Goal: Task Accomplishment & Management: Manage account settings

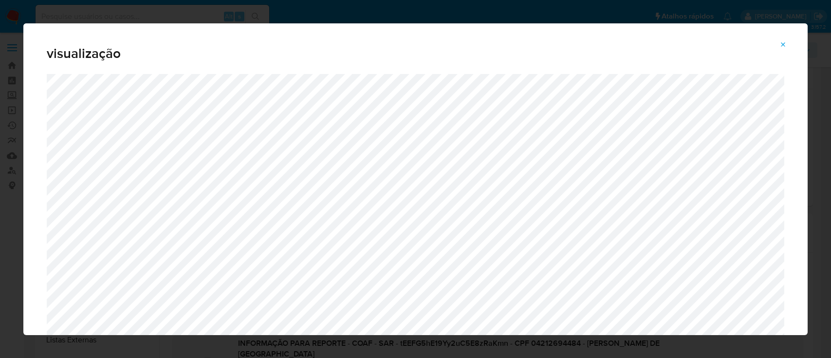
select select "10"
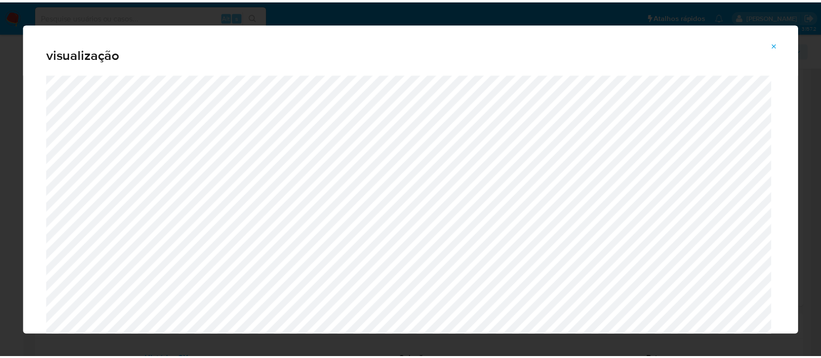
scroll to position [17, 0]
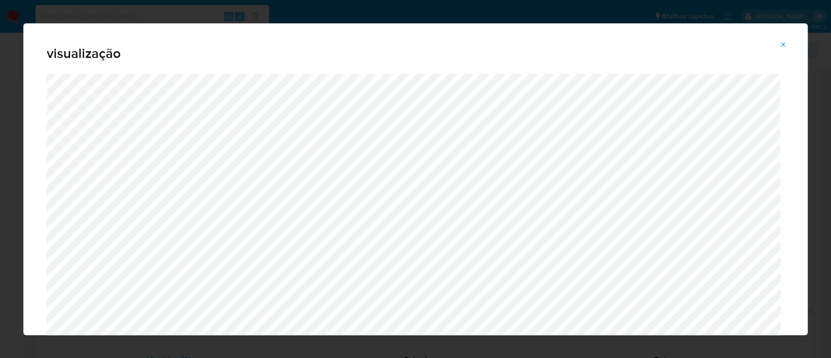
click at [783, 46] on icon "Attachment preview" at bounding box center [784, 45] width 8 height 8
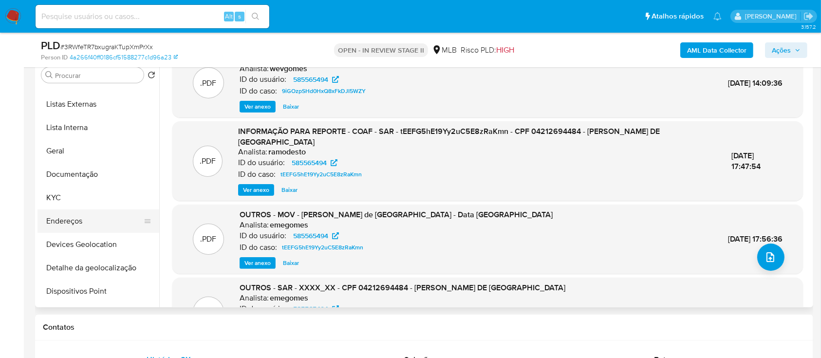
scroll to position [0, 0]
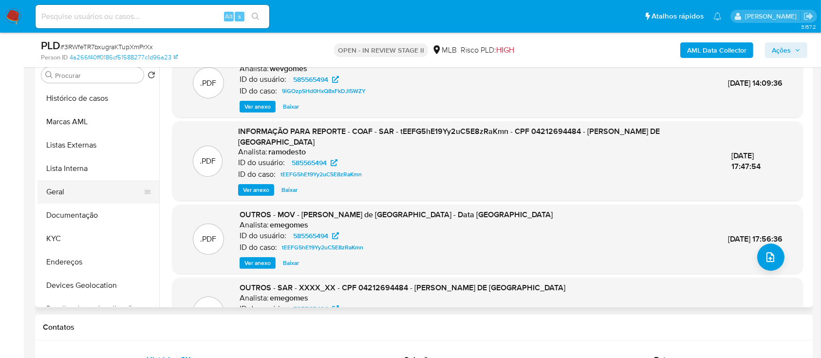
click at [69, 195] on button "Geral" at bounding box center [94, 191] width 114 height 23
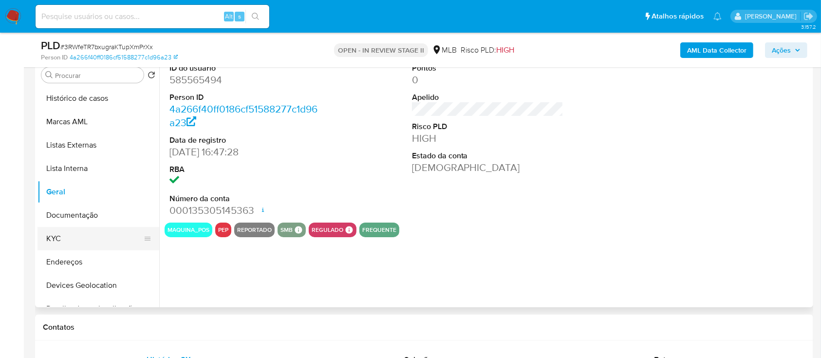
click at [82, 233] on button "KYC" at bounding box center [94, 238] width 114 height 23
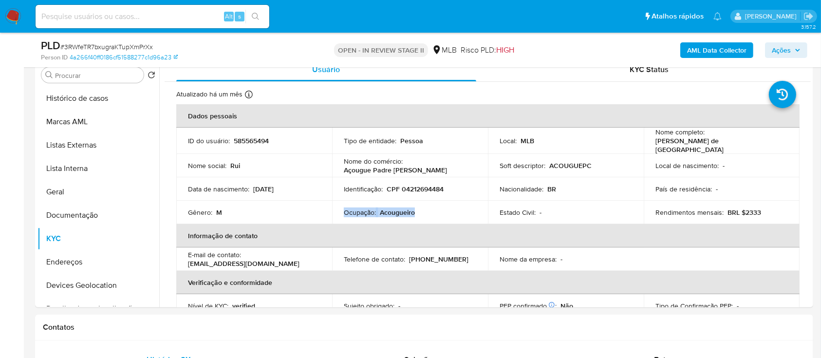
drag, startPoint x: 421, startPoint y: 209, endPoint x: 342, endPoint y: 212, distance: 78.9
click at [342, 212] on td "Ocupação : Acougueiro" at bounding box center [410, 212] width 156 height 23
copy div "Ocupação : Acougueiro"
click at [87, 220] on button "Documentação" at bounding box center [94, 215] width 114 height 23
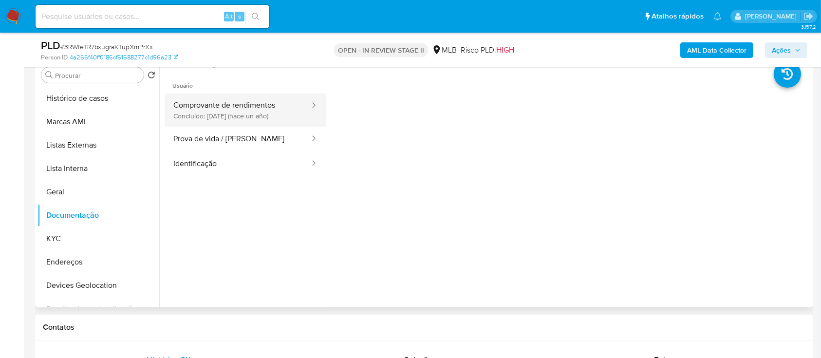
click at [254, 109] on button "Comprovante de rendimentos Concluído: 22/06/2024 (hace un año)" at bounding box center [238, 109] width 146 height 33
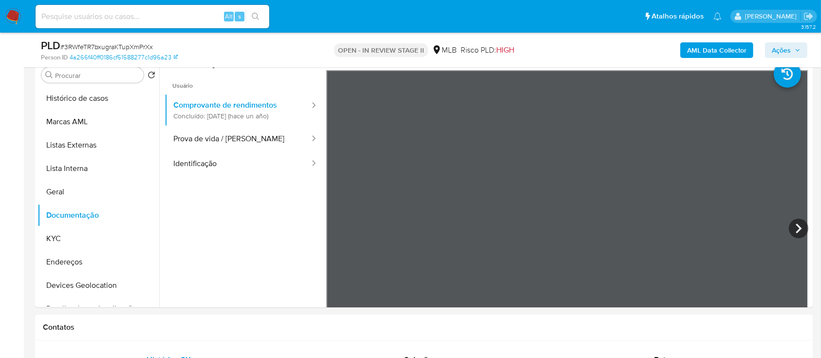
click at [775, 46] on span "Ações" at bounding box center [781, 50] width 19 height 16
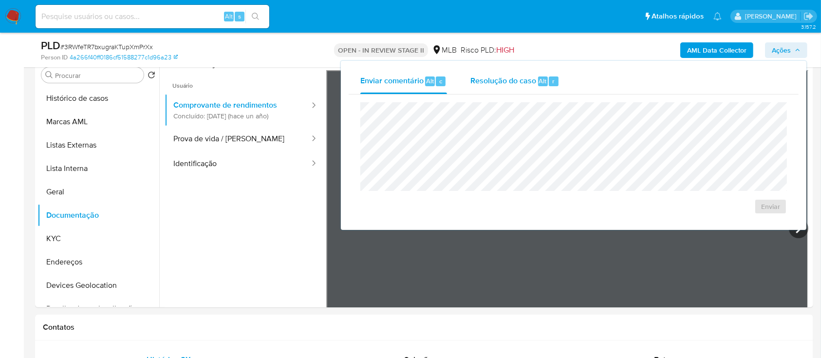
click at [507, 88] on div "Resolução do caso Alt r" at bounding box center [514, 81] width 89 height 25
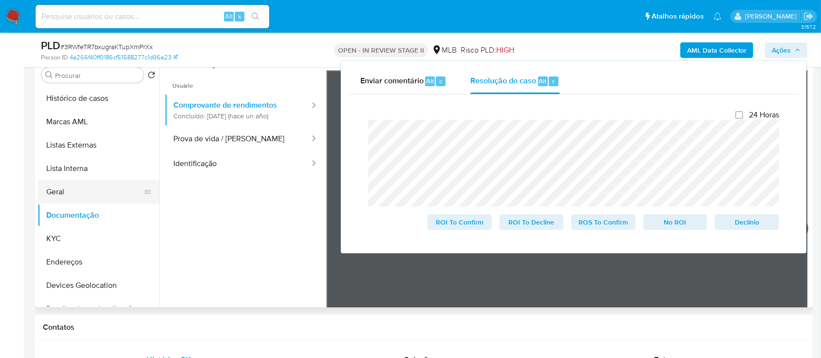
click at [90, 200] on button "Geral" at bounding box center [94, 191] width 114 height 23
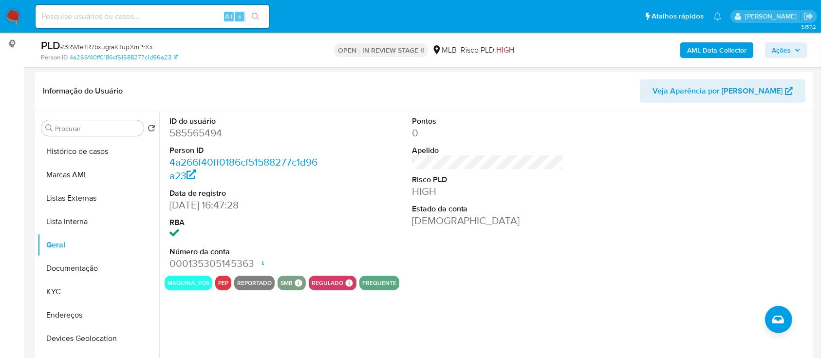
scroll to position [130, 0]
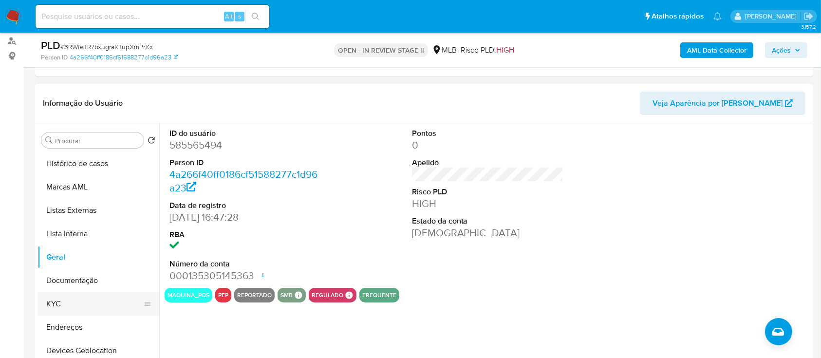
click at [94, 306] on button "KYC" at bounding box center [94, 303] width 114 height 23
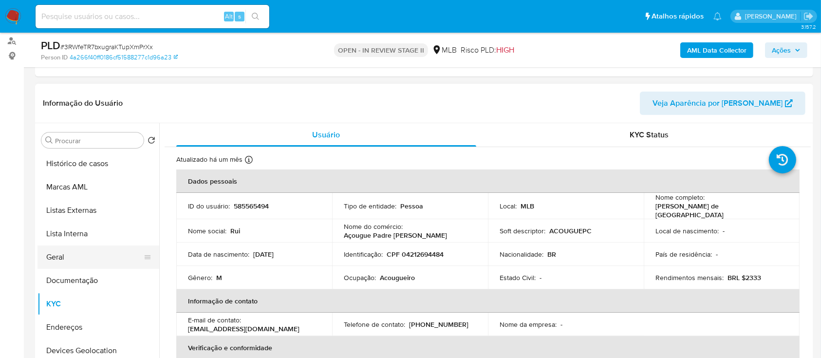
click at [51, 255] on button "Geral" at bounding box center [94, 256] width 114 height 23
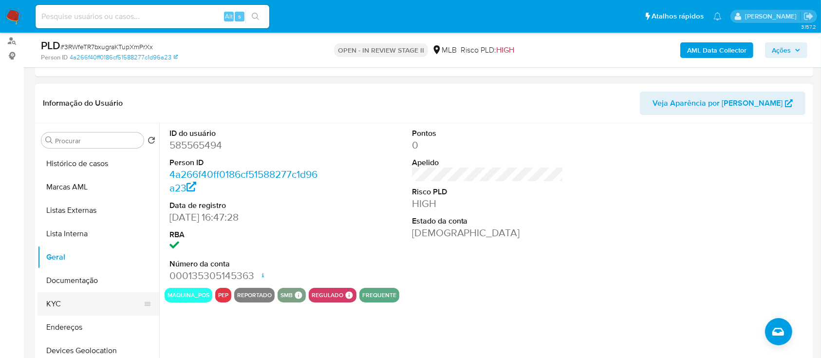
click at [69, 301] on button "KYC" at bounding box center [94, 303] width 114 height 23
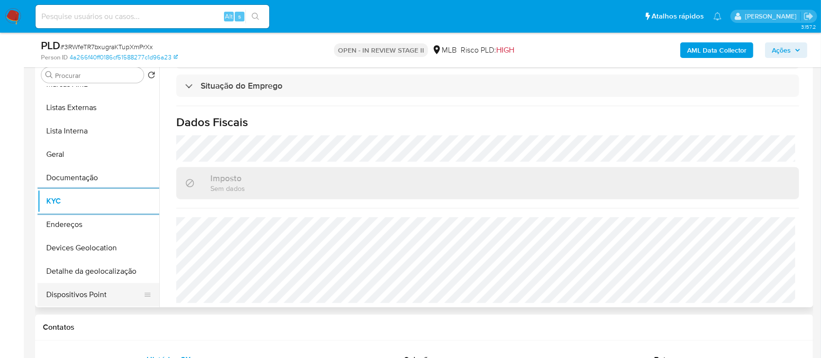
scroll to position [65, 0]
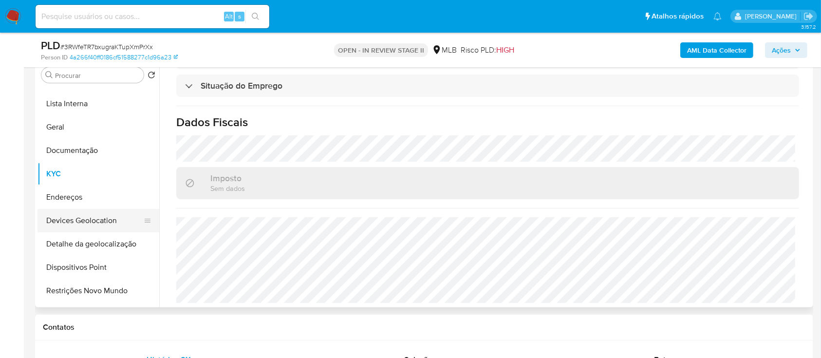
click at [97, 220] on button "Devices Geolocation" at bounding box center [94, 220] width 114 height 23
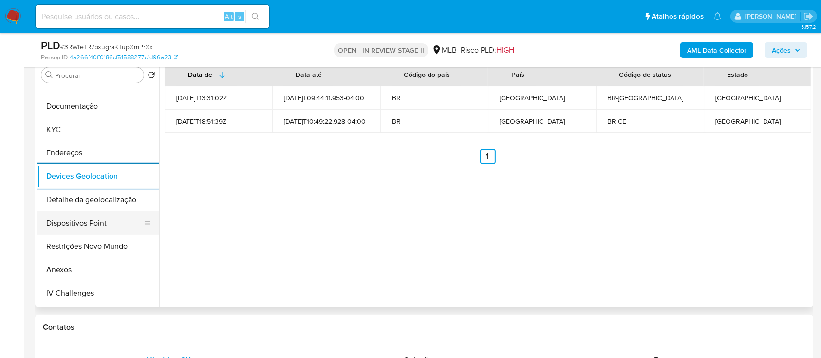
scroll to position [130, 0]
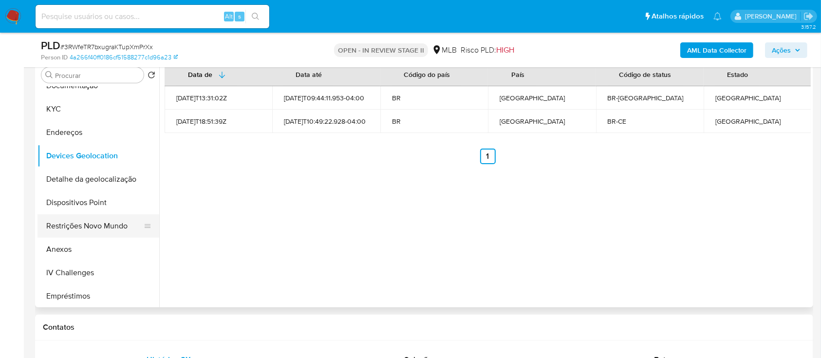
click at [96, 227] on button "Restrições Novo Mundo" at bounding box center [94, 225] width 114 height 23
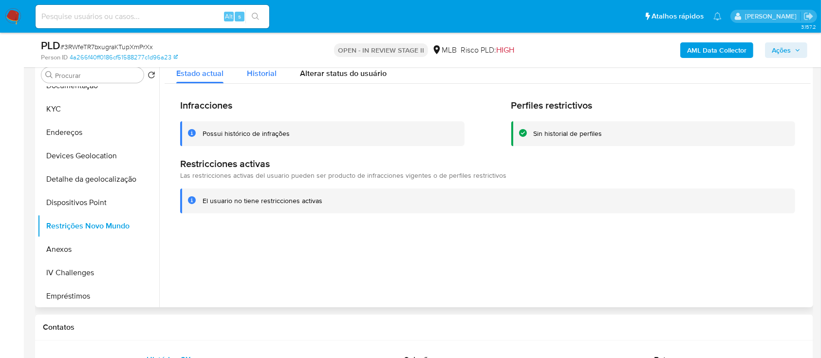
click at [258, 76] on span "Historial" at bounding box center [262, 73] width 30 height 11
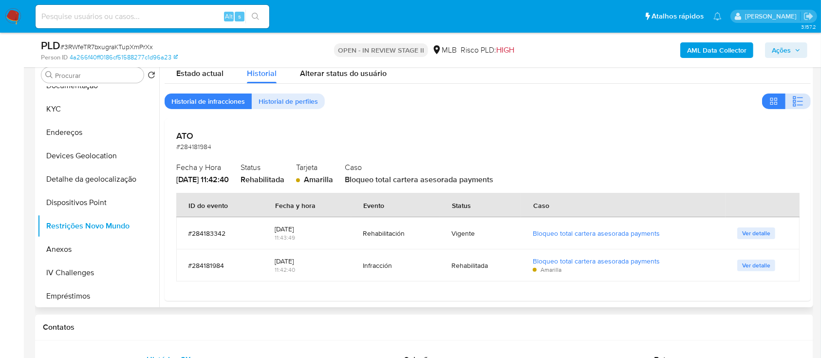
click at [797, 101] on icon "button" at bounding box center [800, 101] width 6 height 1
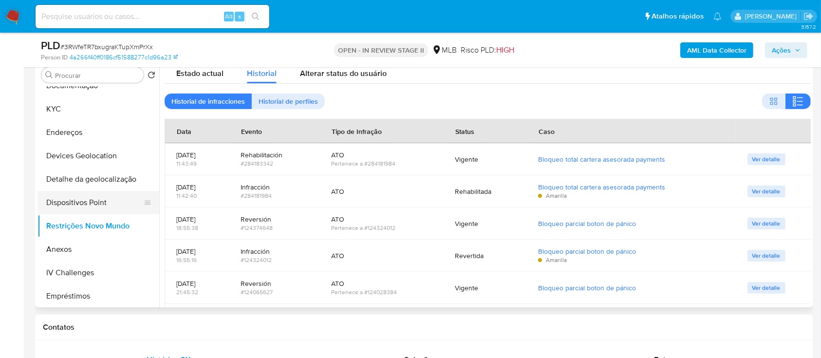
click at [105, 206] on button "Dispositivos Point" at bounding box center [94, 202] width 114 height 23
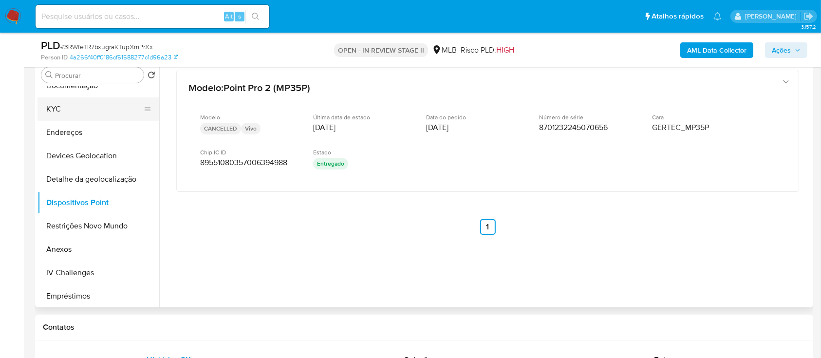
click at [91, 111] on button "KYC" at bounding box center [94, 108] width 114 height 23
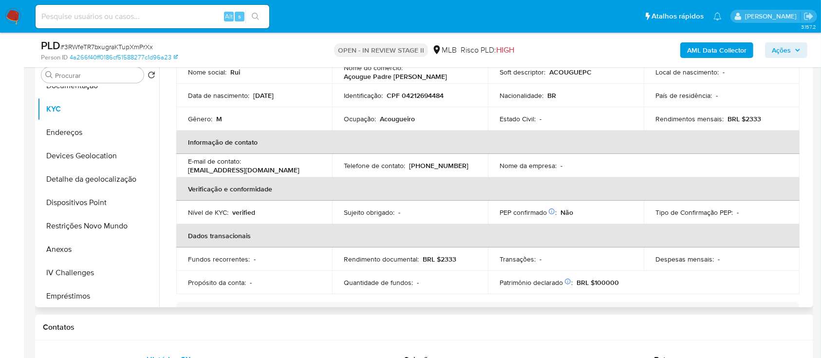
scroll to position [0, 0]
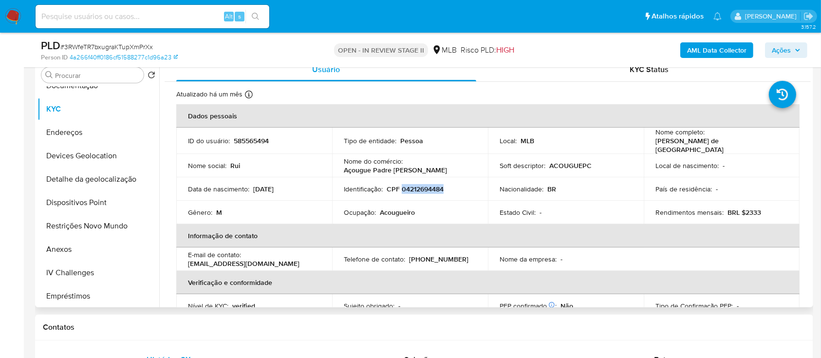
drag, startPoint x: 445, startPoint y: 186, endPoint x: 400, endPoint y: 189, distance: 44.4
click at [400, 189] on div "Identificação : CPF 04212694484" at bounding box center [410, 189] width 132 height 9
copy p "04212694484"
click at [116, 49] on span "# 3RWfeTR7bxugraKTupXmPrXx" at bounding box center [106, 47] width 93 height 10
click at [116, 48] on span "# 3RWfeTR7bxugraKTupXmPrXx" at bounding box center [106, 47] width 93 height 10
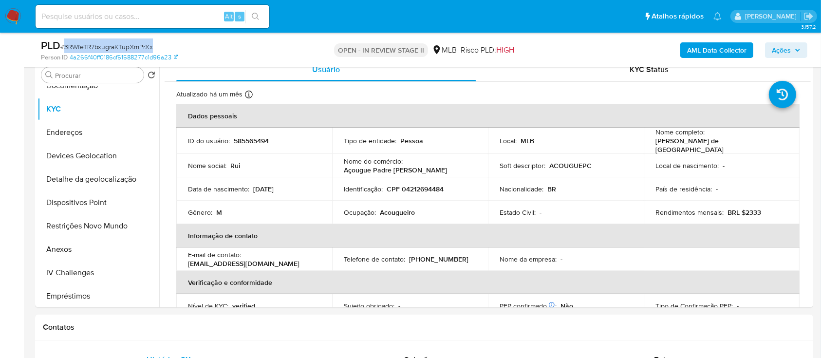
copy span "3RWfeTR7bxugraKTupXmPrXx"
click at [86, 247] on button "Anexos" at bounding box center [94, 249] width 114 height 23
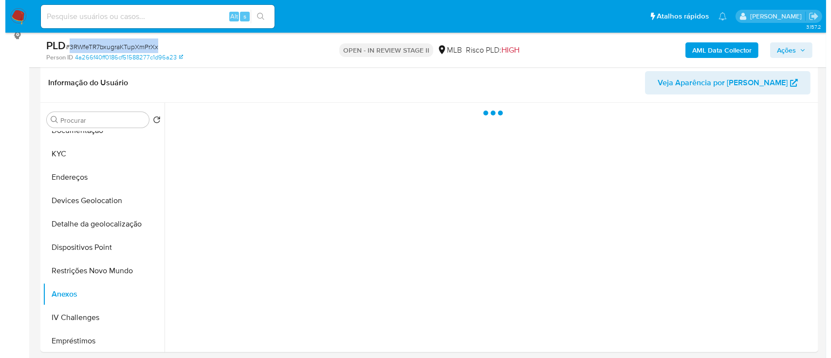
scroll to position [130, 0]
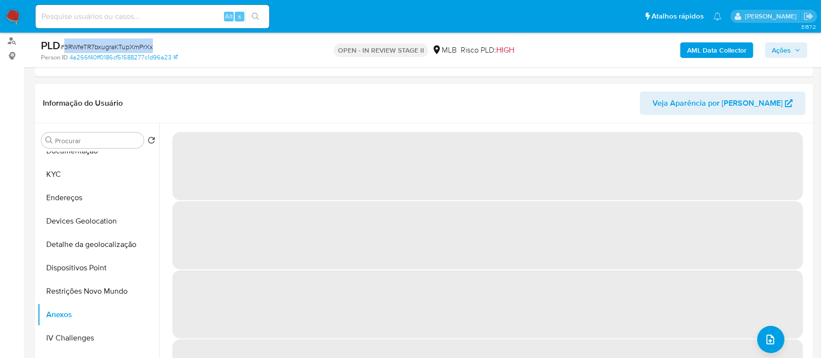
click at [710, 48] on b "AML Data Collector" at bounding box center [716, 50] width 59 height 16
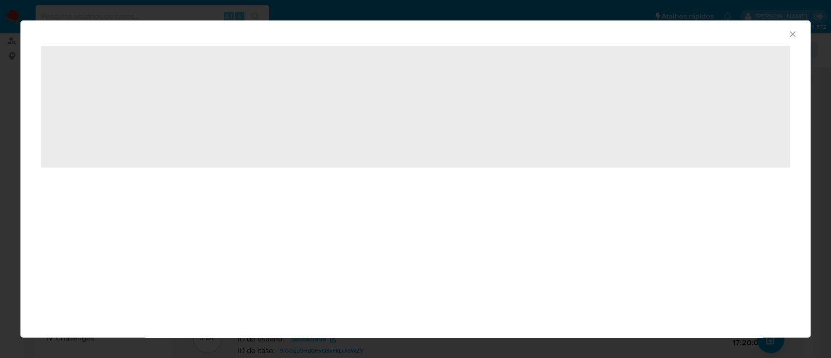
click at [798, 34] on div "AML Data Collector" at bounding box center [415, 32] width 790 height 24
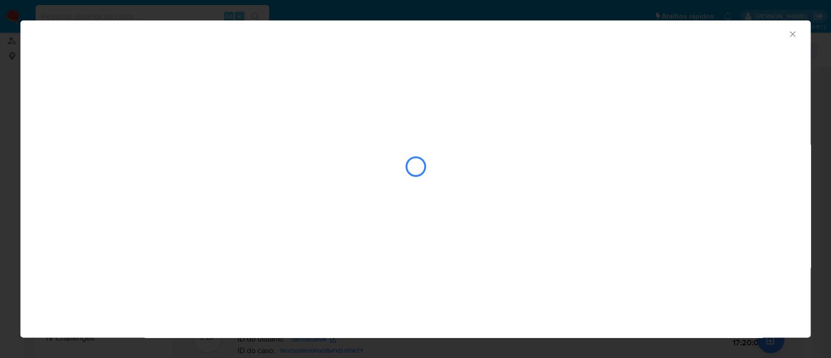
click at [788, 33] on icon "Fechar a janela" at bounding box center [793, 34] width 10 height 10
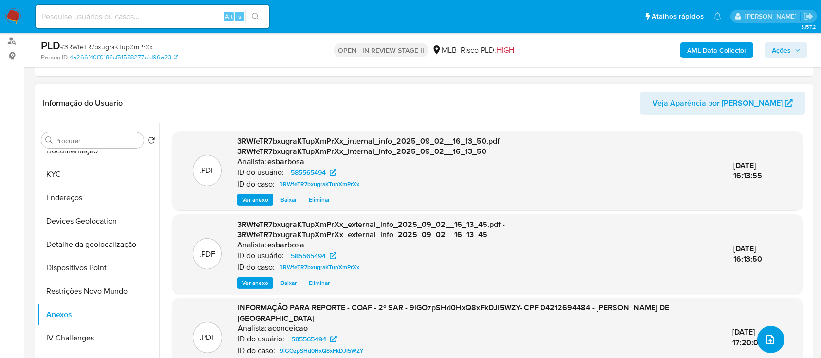
click at [769, 342] on icon "upload-file" at bounding box center [771, 340] width 12 height 12
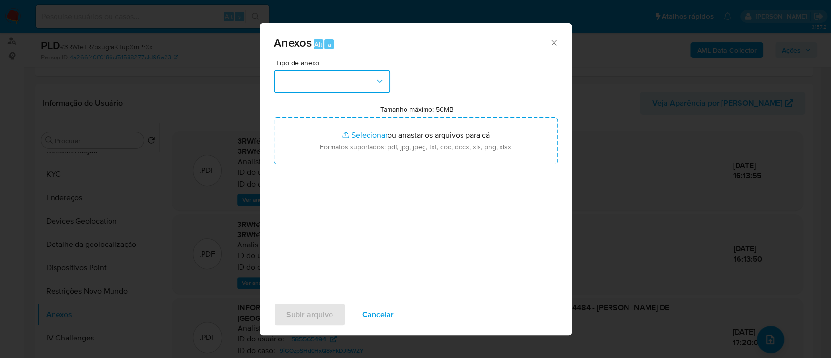
click at [342, 79] on button "button" at bounding box center [332, 81] width 117 height 23
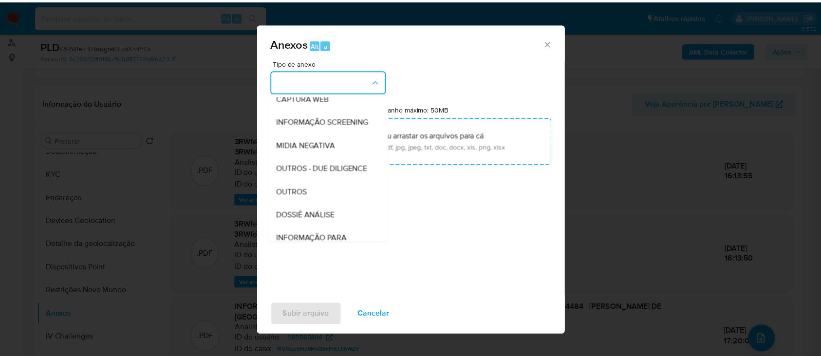
scroll to position [149, 0]
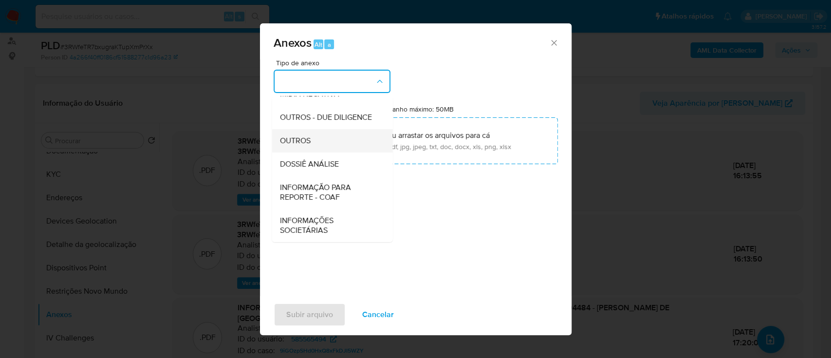
click at [309, 131] on div "OUTROS" at bounding box center [329, 140] width 99 height 23
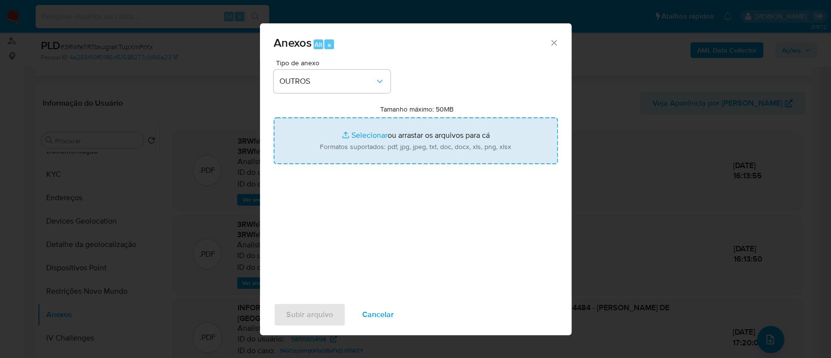
type input "C:\fakepath\3° SAR - XXXXX - CPF 04212694484 - RUI MAGALHAES DE LIMA.pdf"
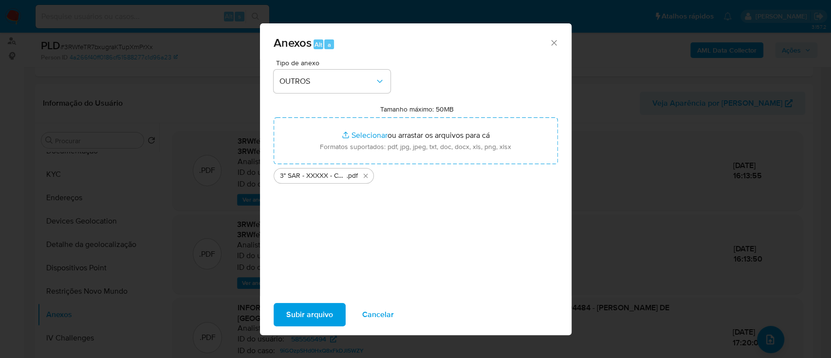
click at [318, 310] on span "Subir arquivo" at bounding box center [309, 314] width 47 height 21
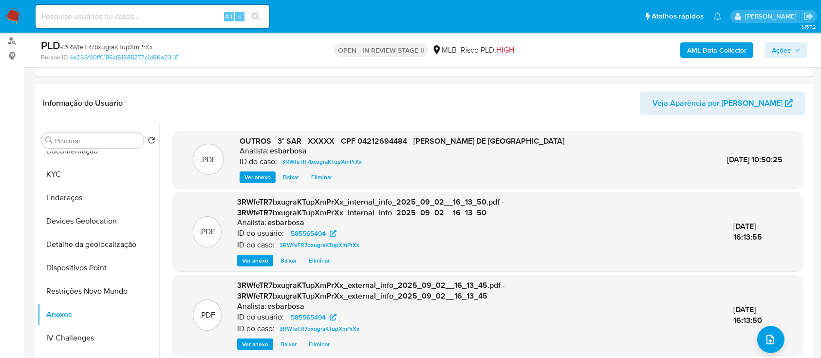
click at [779, 49] on span "Ações" at bounding box center [781, 50] width 19 height 16
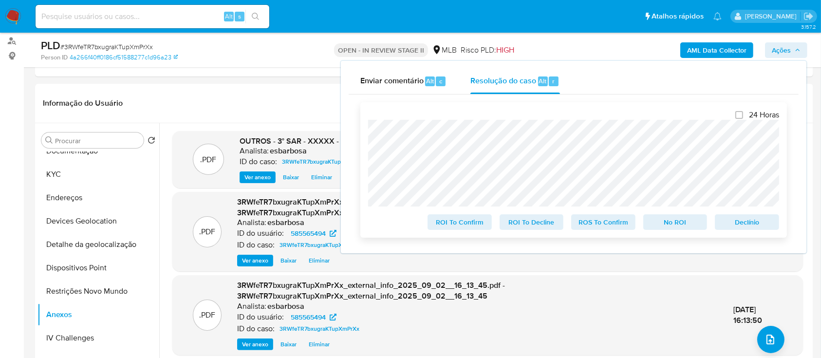
click at [607, 225] on span "ROS To Confirm" at bounding box center [603, 222] width 51 height 14
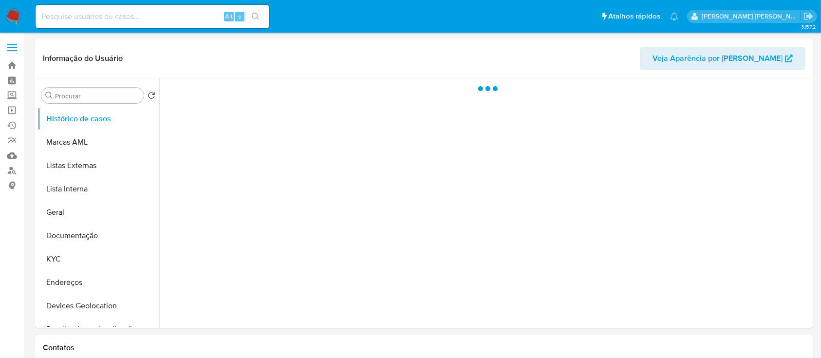
select select "10"
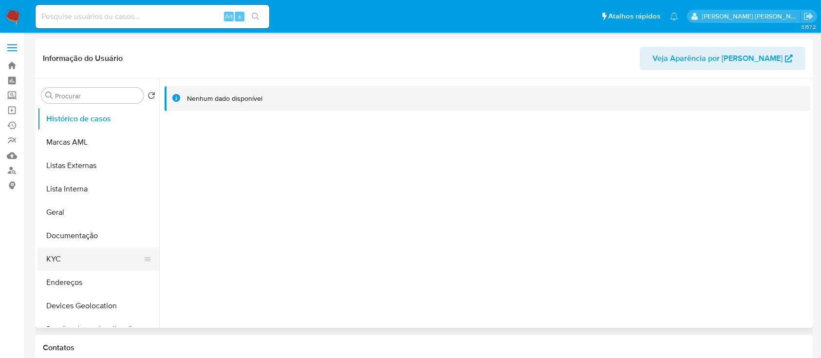
click at [52, 257] on button "KYC" at bounding box center [94, 258] width 114 height 23
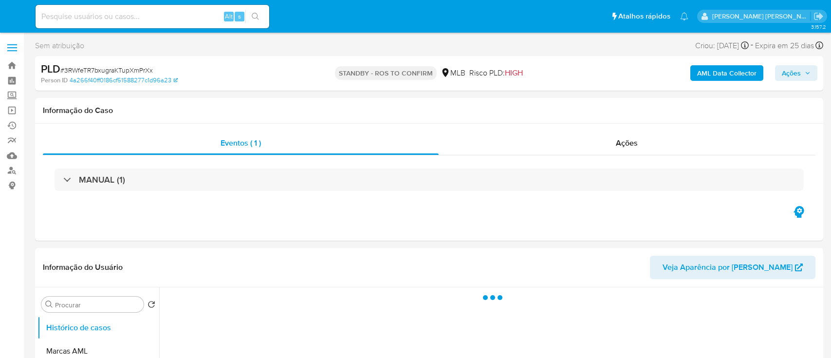
select select "10"
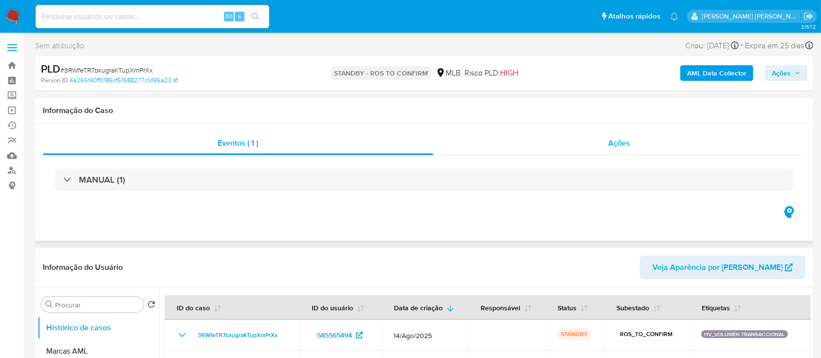
click at [531, 141] on div "Ações" at bounding box center [619, 142] width 372 height 23
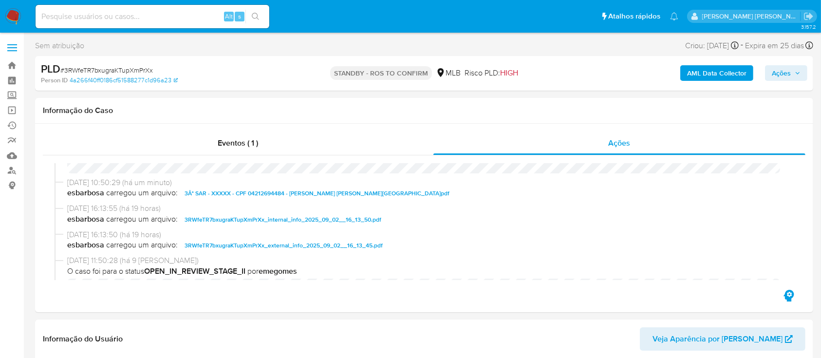
scroll to position [65, 0]
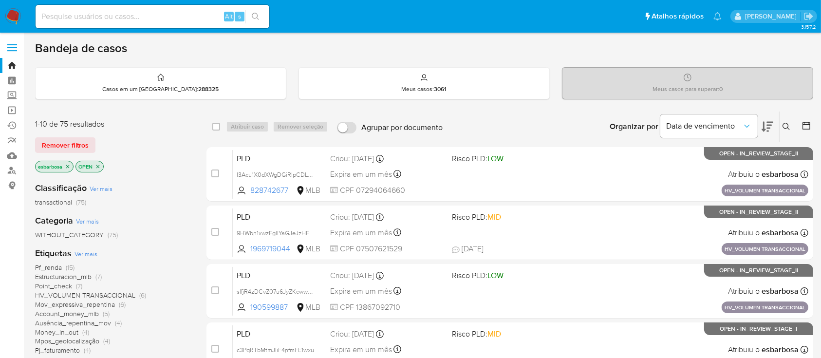
click at [17, 14] on img at bounding box center [13, 16] width 17 height 17
click at [10, 19] on img at bounding box center [13, 16] width 17 height 17
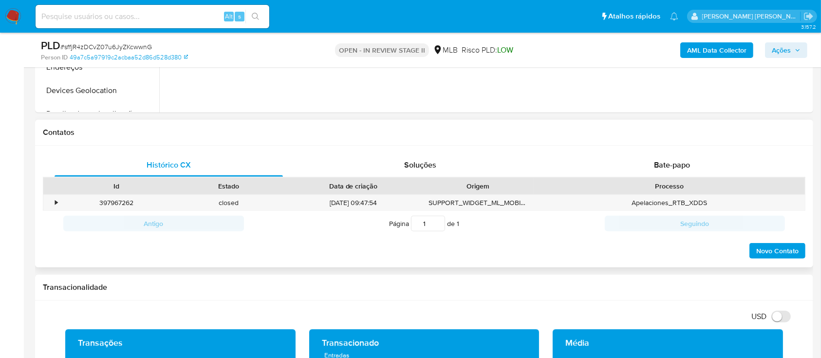
scroll to position [195, 0]
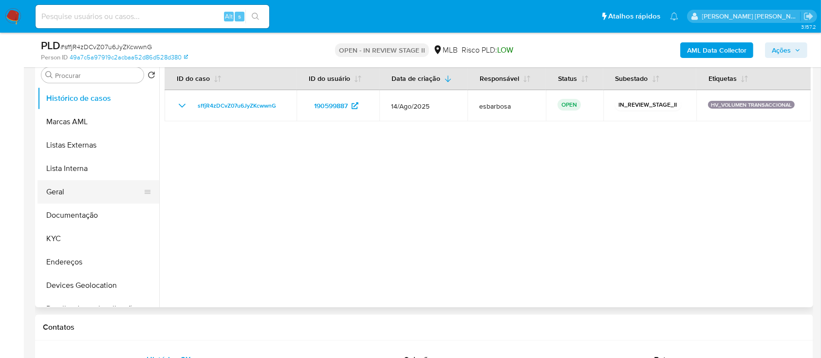
click at [61, 190] on button "Geral" at bounding box center [94, 191] width 114 height 23
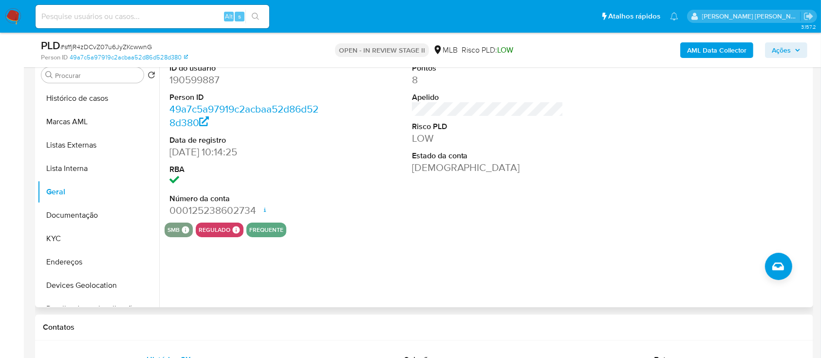
scroll to position [130, 0]
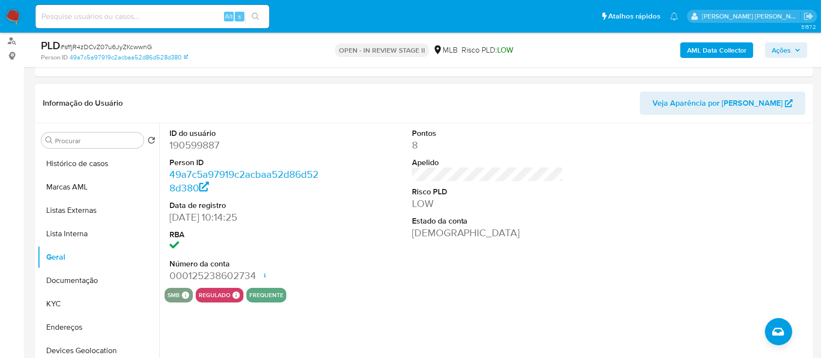
click at [206, 150] on dd "190599887" at bounding box center [245, 145] width 152 height 14
copy dd "190599887"
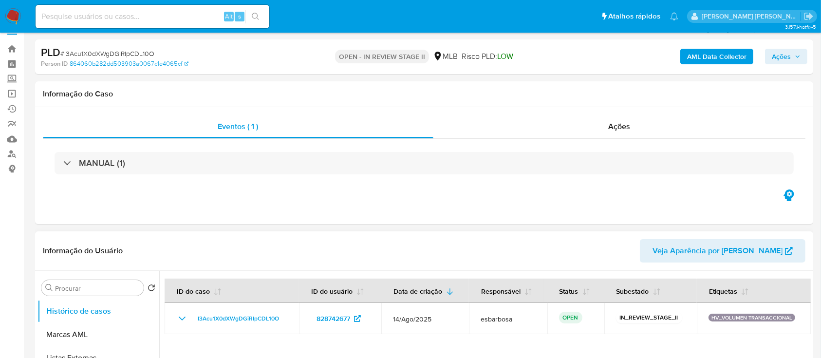
scroll to position [130, 0]
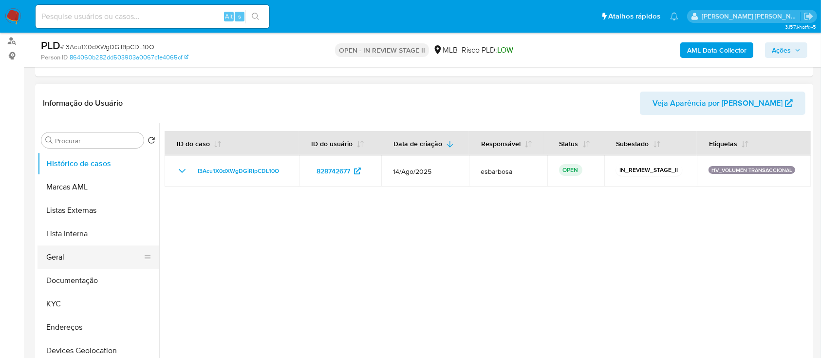
click at [62, 255] on button "Geral" at bounding box center [94, 256] width 114 height 23
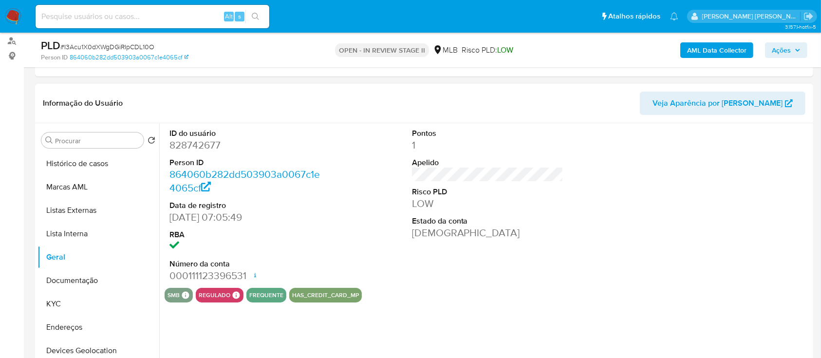
click at [213, 149] on dd "828742677" at bounding box center [245, 145] width 152 height 14
copy dd "828742677"
click at [101, 168] on button "Histórico de casos" at bounding box center [94, 163] width 114 height 23
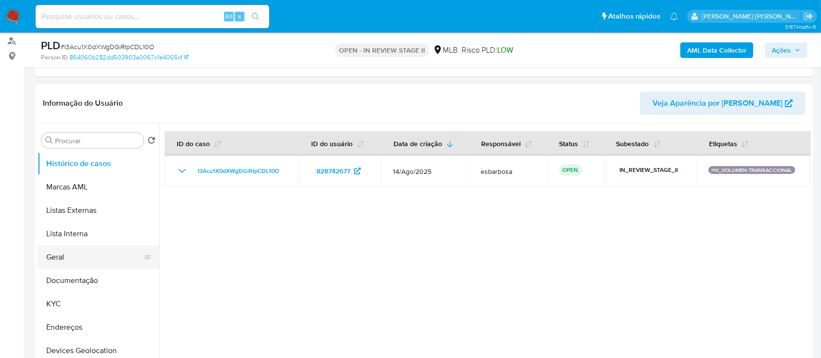
click at [67, 259] on button "Geral" at bounding box center [94, 256] width 114 height 23
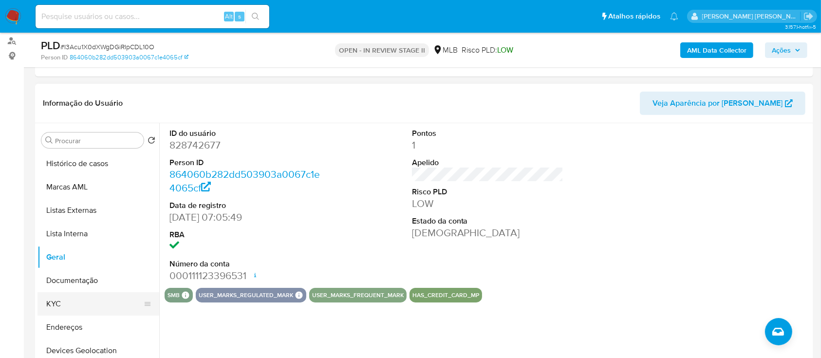
click at [58, 299] on button "KYC" at bounding box center [94, 303] width 114 height 23
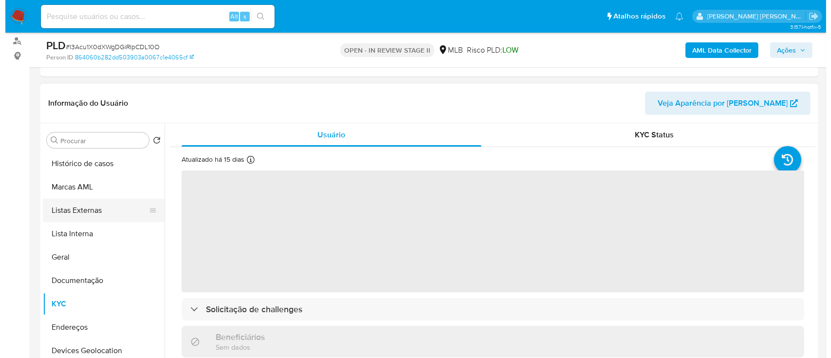
scroll to position [65, 0]
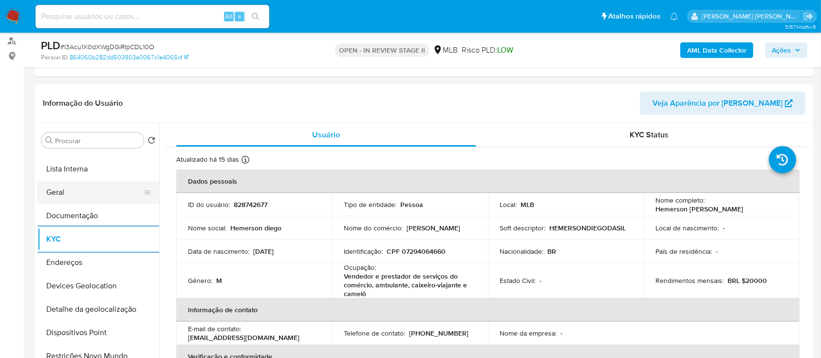
click at [74, 189] on button "Geral" at bounding box center [94, 192] width 114 height 23
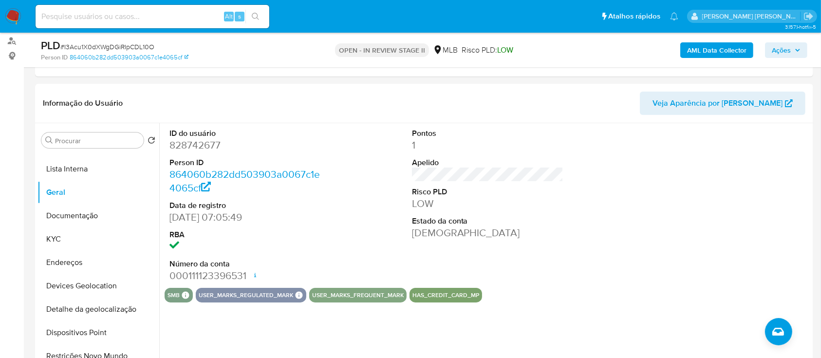
click at [717, 47] on b "AML Data Collector" at bounding box center [716, 50] width 59 height 16
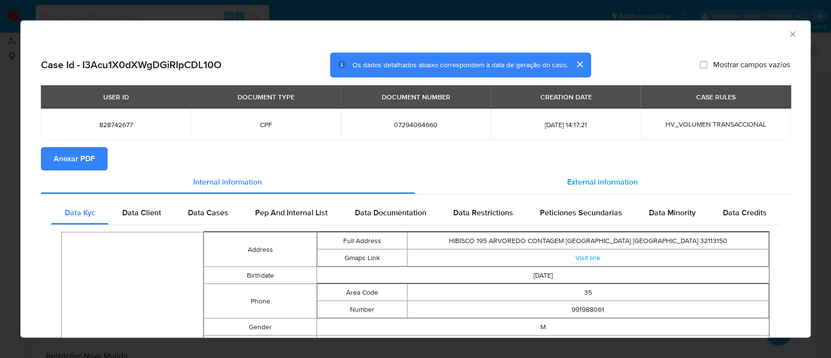
click at [604, 181] on span "External information" at bounding box center [602, 181] width 71 height 11
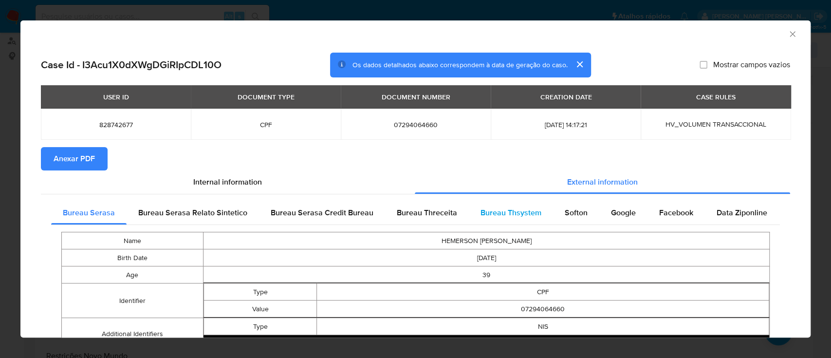
click at [523, 217] on span "Bureau Thsystem" at bounding box center [511, 212] width 61 height 11
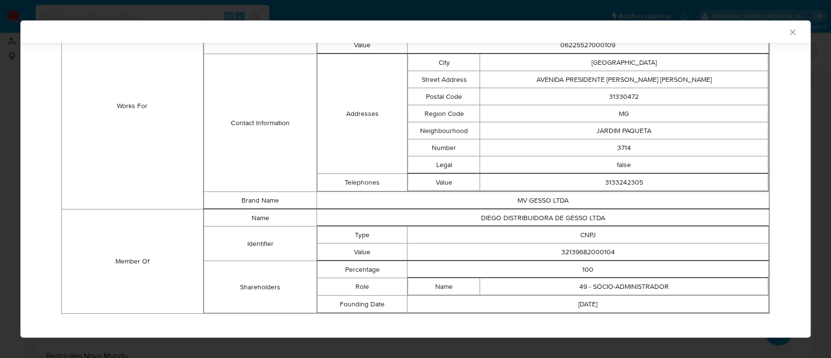
scroll to position [744, 0]
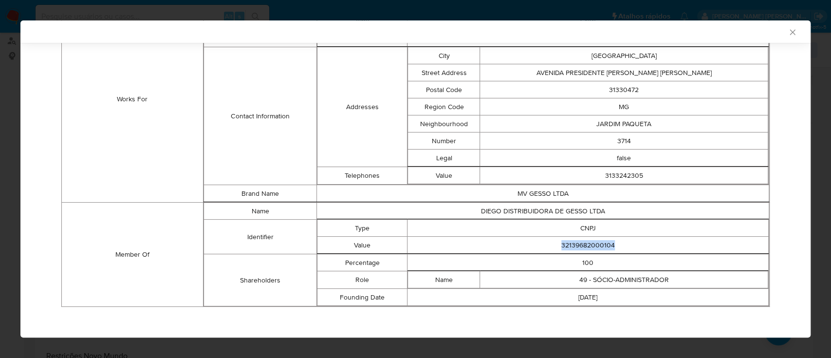
drag, startPoint x: 612, startPoint y: 243, endPoint x: 553, endPoint y: 246, distance: 59.5
click at [553, 246] on td "32139682000104" at bounding box center [588, 245] width 361 height 17
copy td "32139682000104"
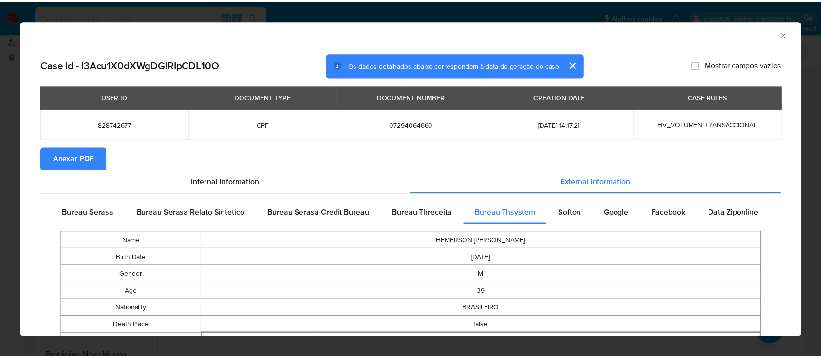
scroll to position [0, 0]
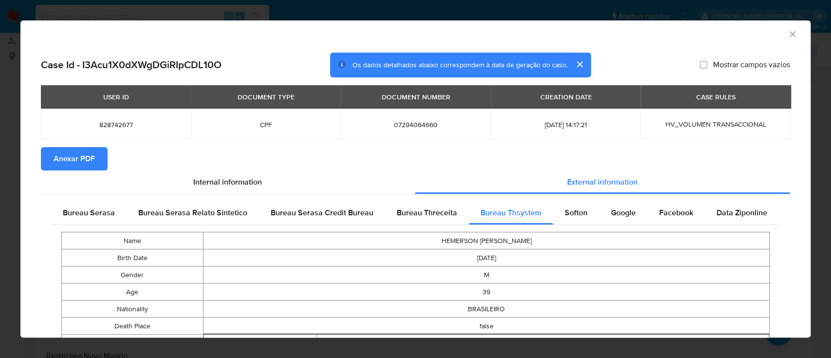
click at [77, 158] on span "Anexar PDF" at bounding box center [74, 158] width 41 height 21
click at [790, 33] on icon "Fechar a janela" at bounding box center [792, 33] width 5 height 5
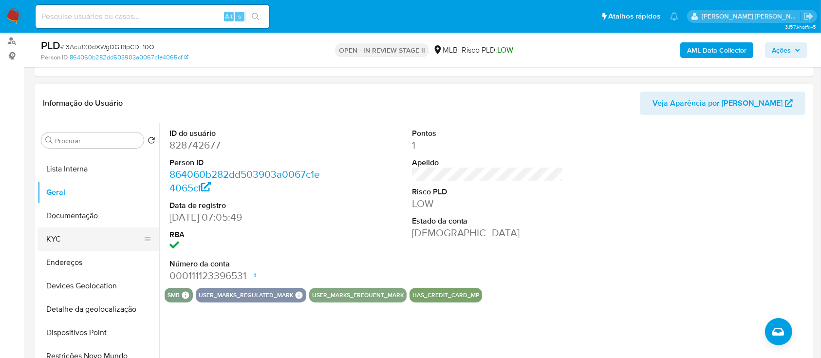
click at [87, 241] on button "KYC" at bounding box center [94, 238] width 114 height 23
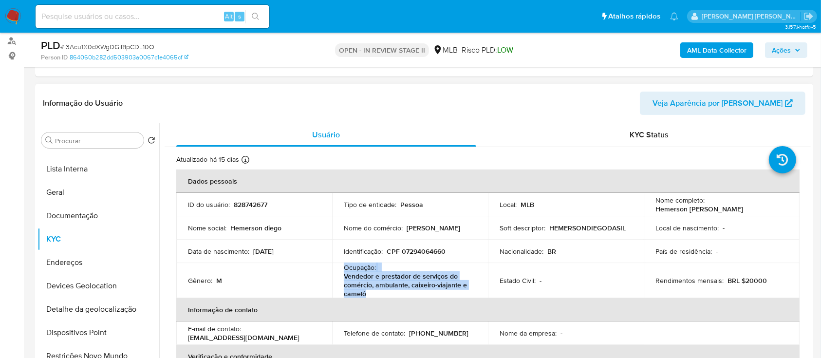
drag, startPoint x: 370, startPoint y: 292, endPoint x: 343, endPoint y: 269, distance: 35.3
click at [344, 269] on div "Ocupação : Vendedor e prestador de serviços do comércio, ambulante, caixeiro-vi…" at bounding box center [410, 280] width 132 height 35
copy div "Ocupação : Vendedor e prestador de serviços do comércio, ambulante, caixeiro-vi…"
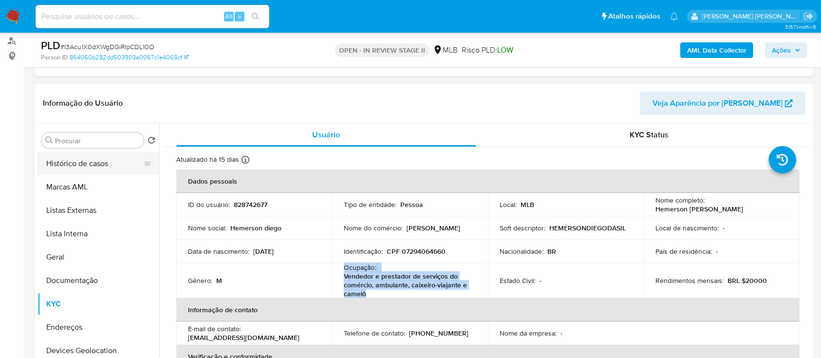
click at [98, 156] on button "Histórico de casos" at bounding box center [94, 163] width 114 height 23
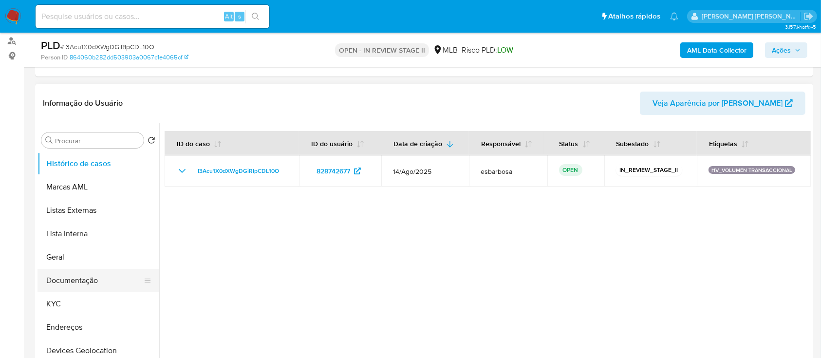
click at [88, 279] on button "Documentação" at bounding box center [94, 280] width 114 height 23
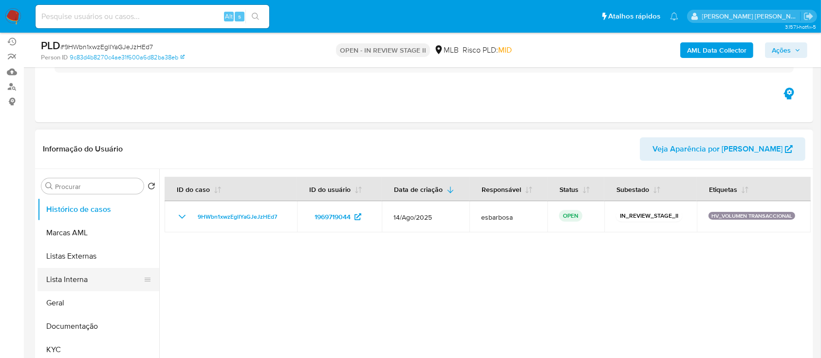
scroll to position [130, 0]
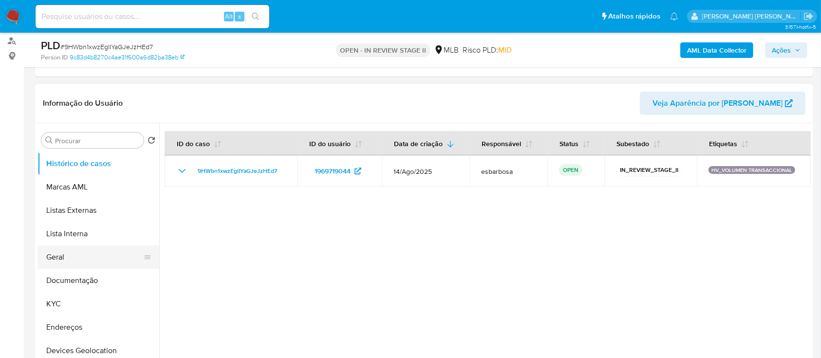
click at [59, 255] on button "Geral" at bounding box center [94, 256] width 114 height 23
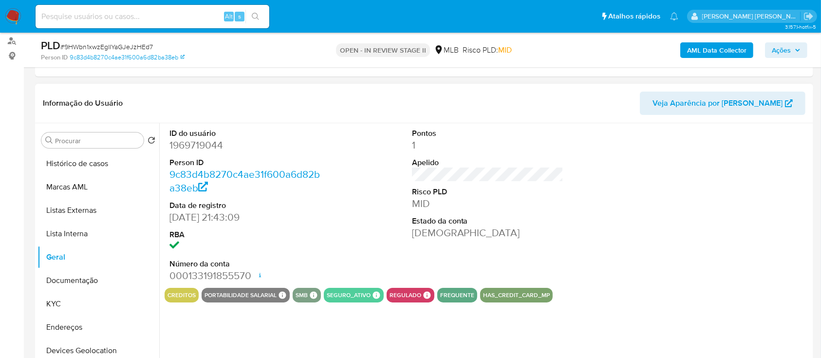
click at [213, 143] on dd "1969719044" at bounding box center [245, 145] width 152 height 14
copy dd "1969719044"
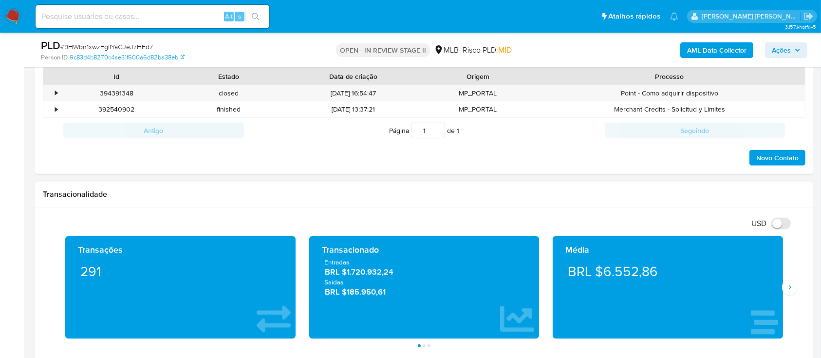
scroll to position [519, 0]
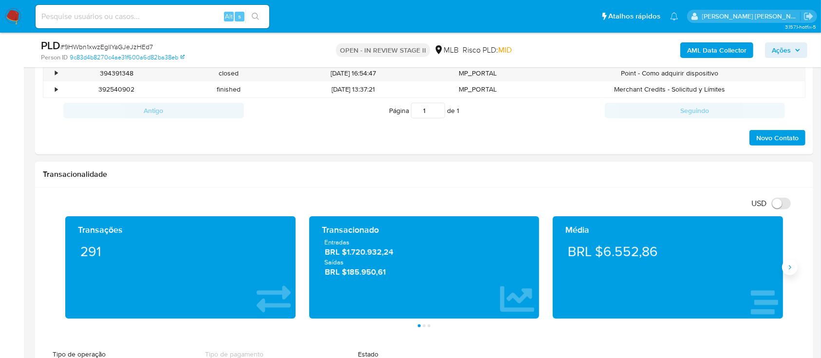
click at [794, 271] on button "Siguiente" at bounding box center [790, 268] width 16 height 16
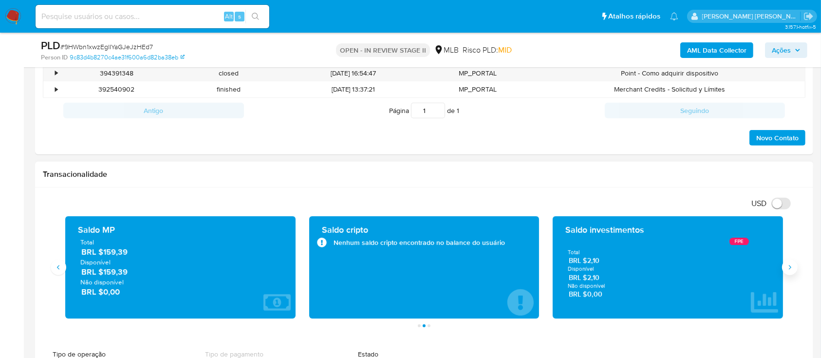
click at [795, 271] on button "Siguiente" at bounding box center [790, 268] width 16 height 16
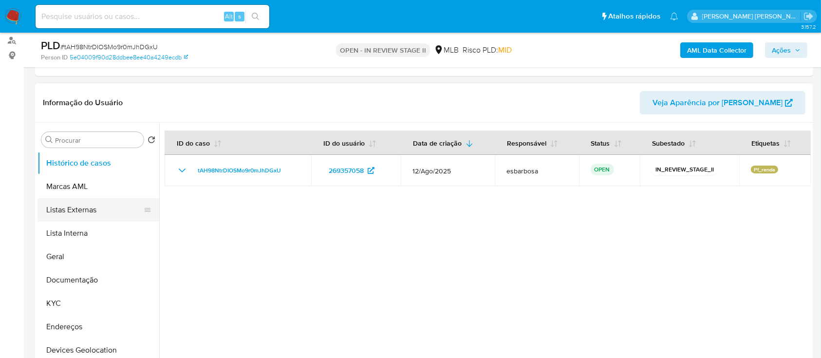
scroll to position [130, 0]
click at [67, 255] on button "Geral" at bounding box center [94, 256] width 114 height 23
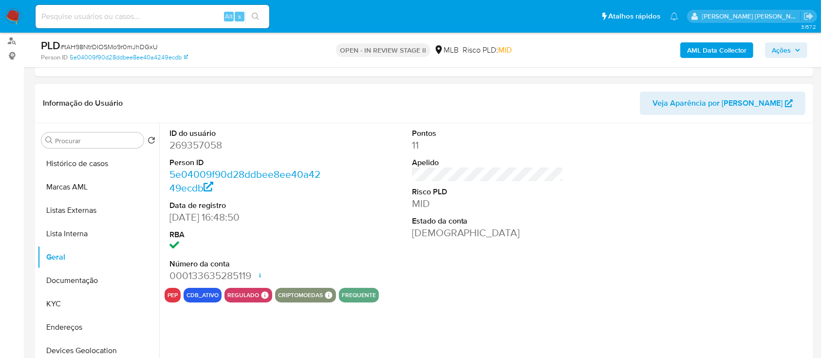
click at [217, 146] on dd "269357058" at bounding box center [245, 145] width 152 height 14
copy dd "269357058"
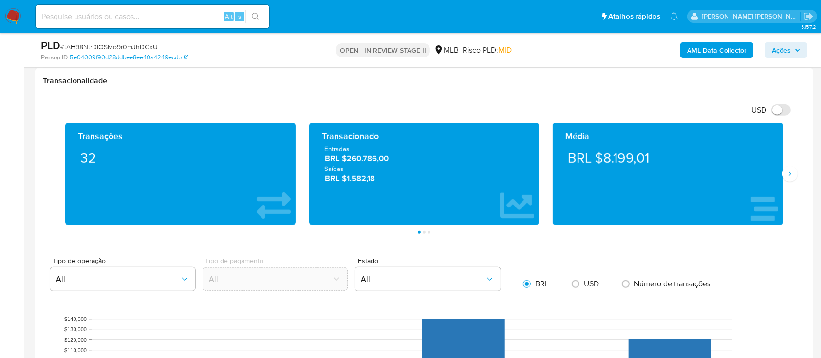
scroll to position [649, 0]
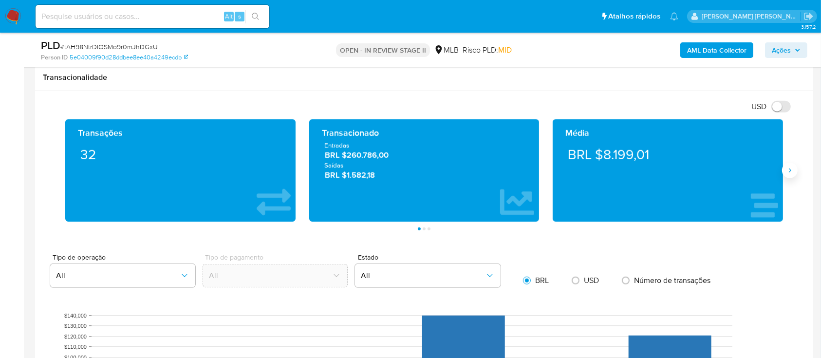
click at [791, 173] on icon "Siguiente" at bounding box center [790, 171] width 8 height 8
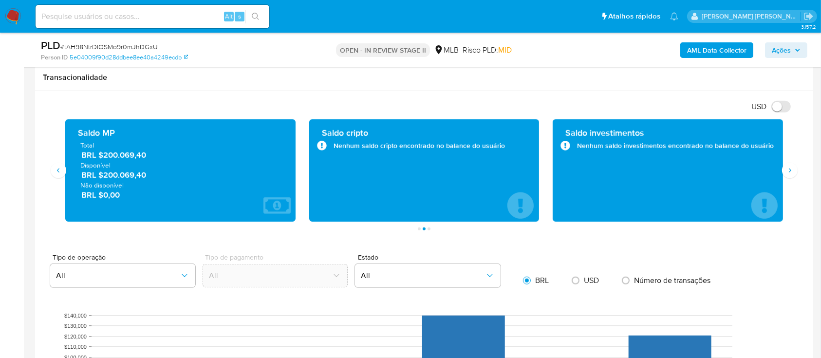
drag, startPoint x: 153, startPoint y: 160, endPoint x: 101, endPoint y: 155, distance: 52.3
click at [101, 155] on span "BRL $200.069,40" at bounding box center [180, 154] width 199 height 11
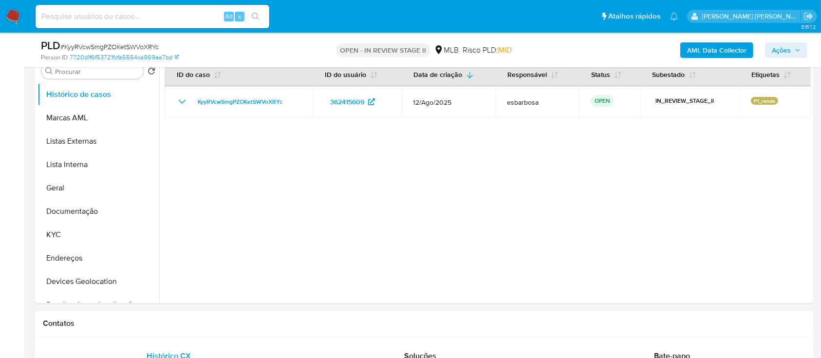
scroll to position [195, 0]
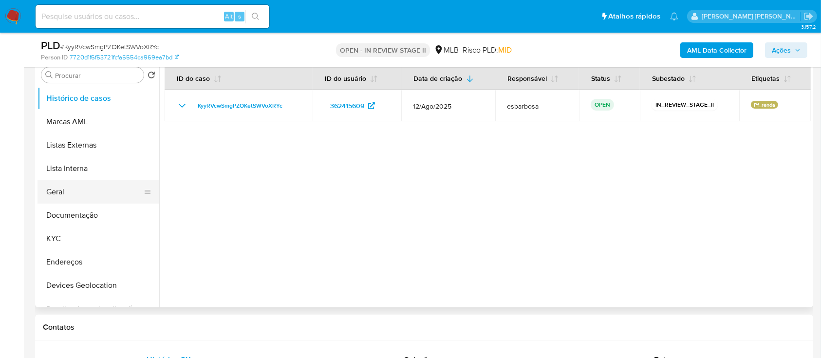
click at [86, 195] on button "Geral" at bounding box center [94, 191] width 114 height 23
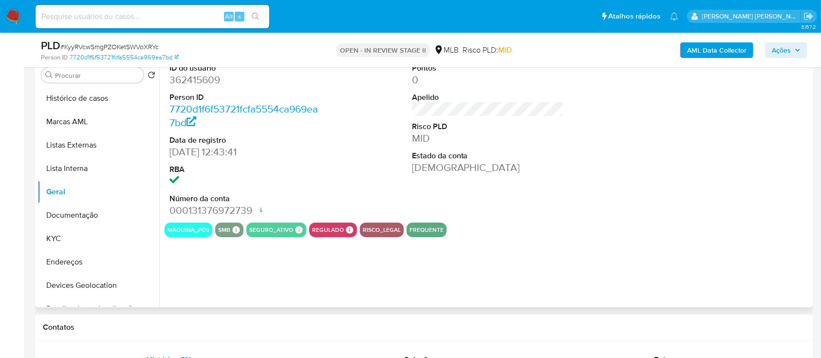
scroll to position [130, 0]
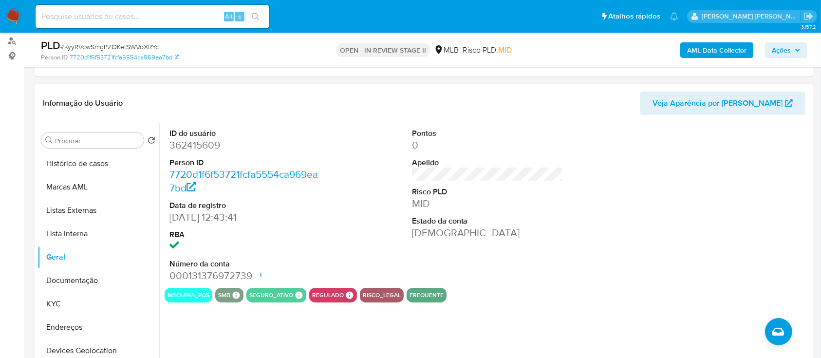
click at [200, 146] on dd "362415609" at bounding box center [245, 145] width 152 height 14
copy dd "362415609"
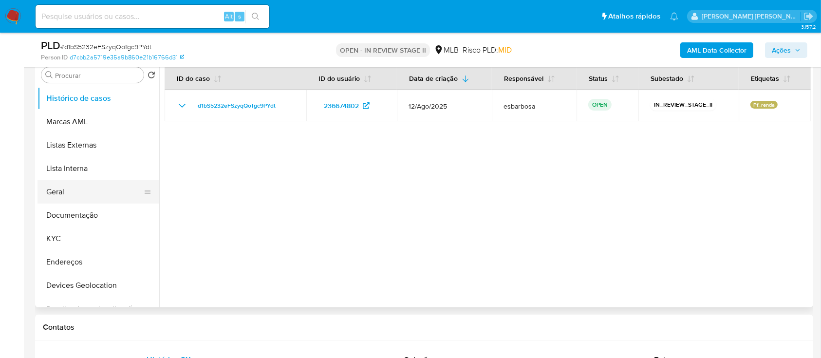
scroll to position [130, 0]
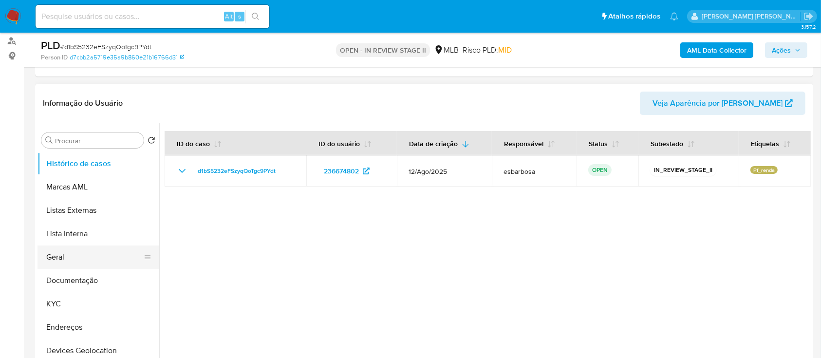
drag, startPoint x: 71, startPoint y: 255, endPoint x: 91, endPoint y: 245, distance: 21.6
click at [72, 254] on button "Geral" at bounding box center [94, 256] width 114 height 23
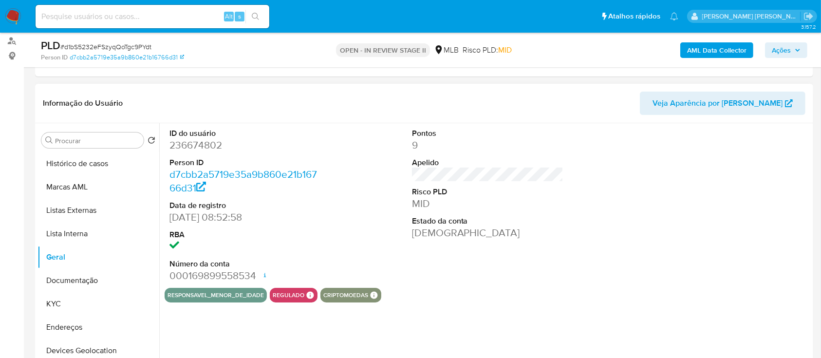
click at [204, 145] on dd "236674802" at bounding box center [245, 145] width 152 height 14
copy dd "236674802"
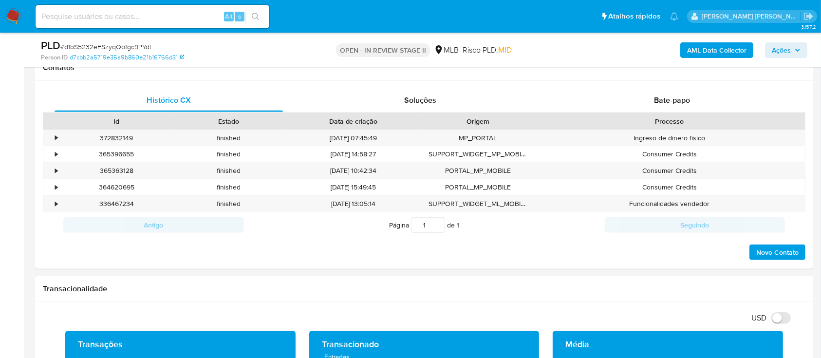
scroll to position [714, 0]
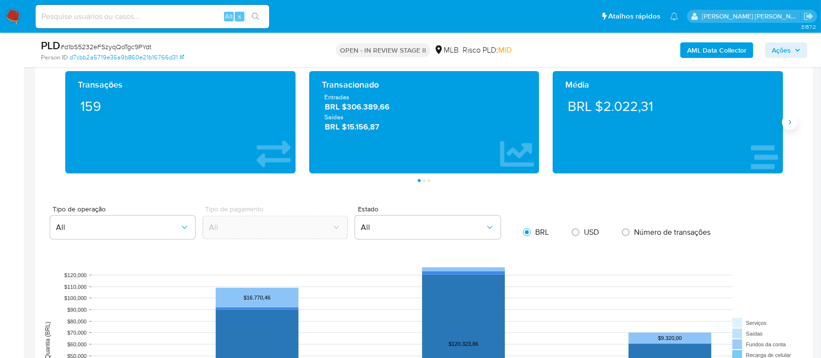
click at [792, 123] on icon "Siguiente" at bounding box center [790, 122] width 8 height 8
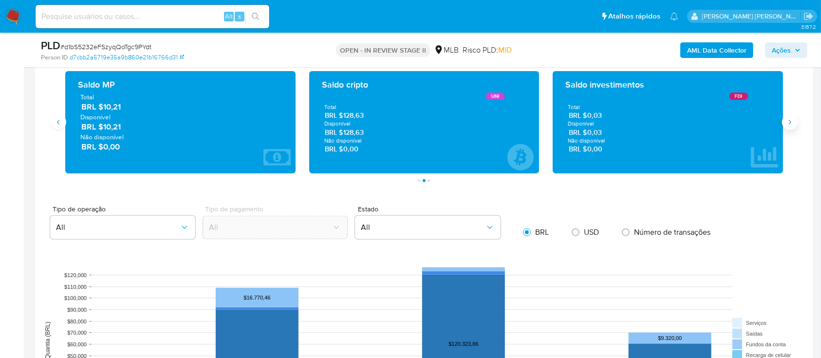
click at [792, 123] on icon "Siguiente" at bounding box center [790, 122] width 8 height 8
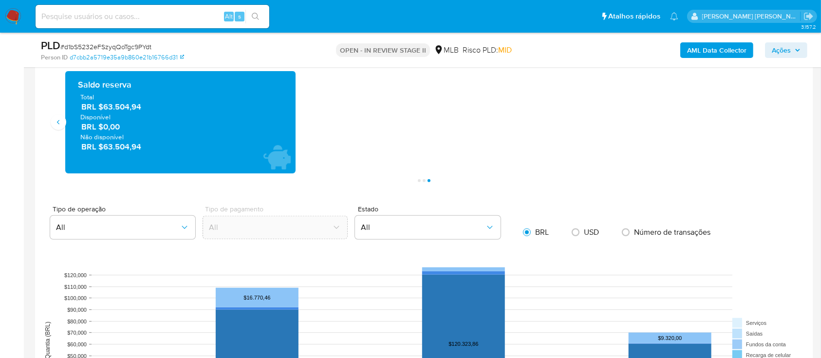
drag, startPoint x: 146, startPoint y: 111, endPoint x: 78, endPoint y: 86, distance: 71.5
click at [78, 86] on div "Saldo reserva Total BRL $63.504,94 Disponível BRL $0,00 Não disponível BRL $63.…" at bounding box center [180, 122] width 215 height 87
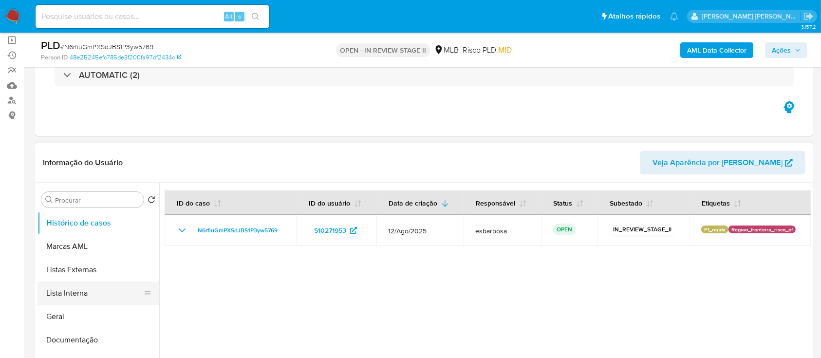
scroll to position [65, 0]
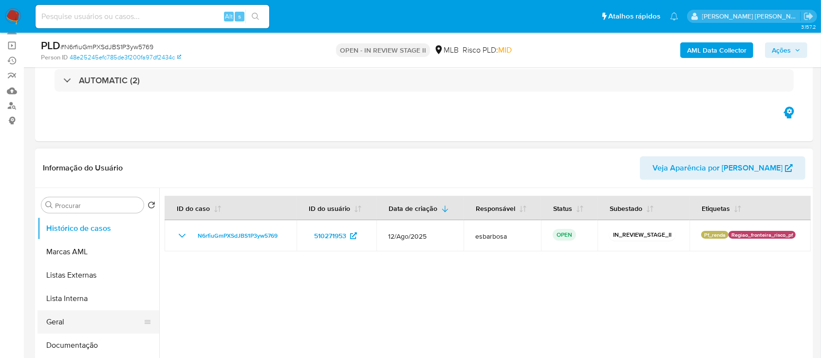
click at [64, 322] on button "Geral" at bounding box center [94, 321] width 114 height 23
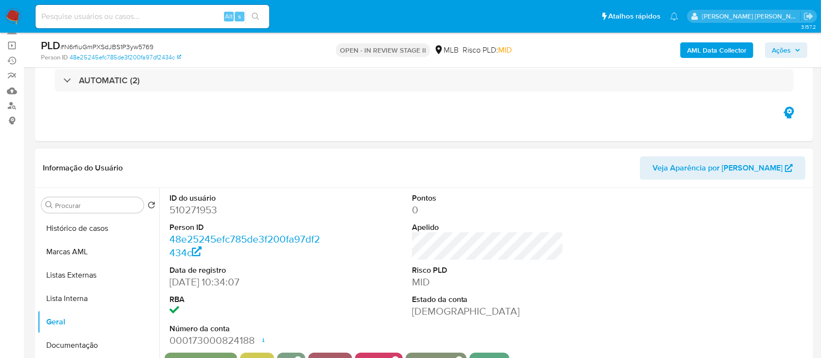
click at [205, 210] on dd "510271953" at bounding box center [245, 210] width 152 height 14
copy dd "510271953"
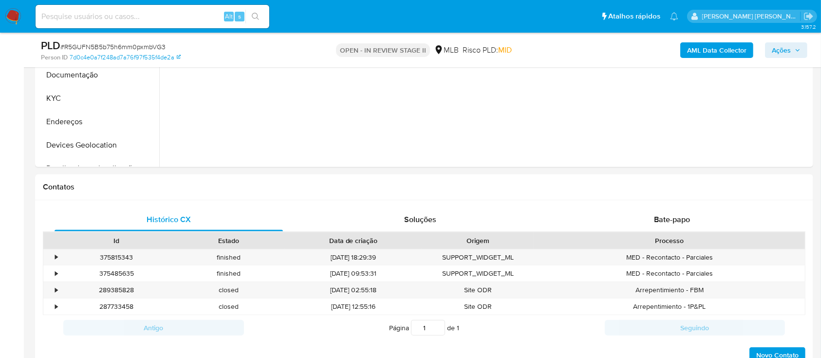
scroll to position [195, 0]
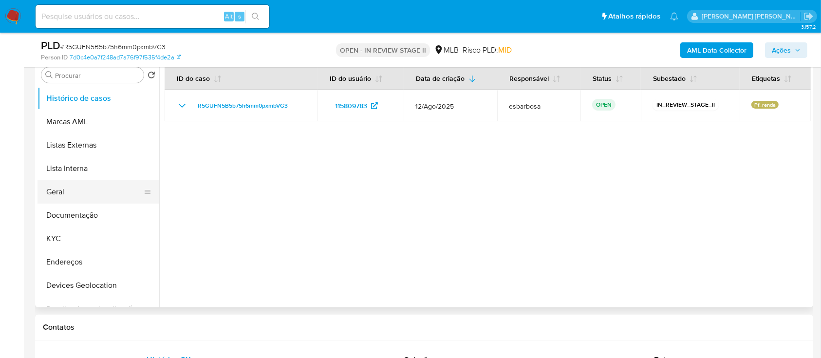
click at [73, 190] on button "Geral" at bounding box center [94, 191] width 114 height 23
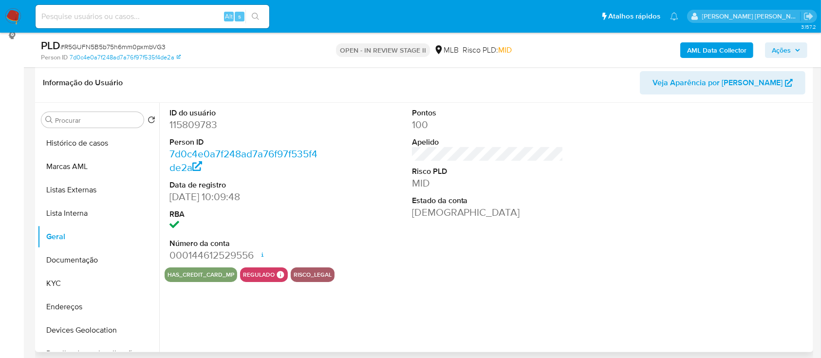
scroll to position [130, 0]
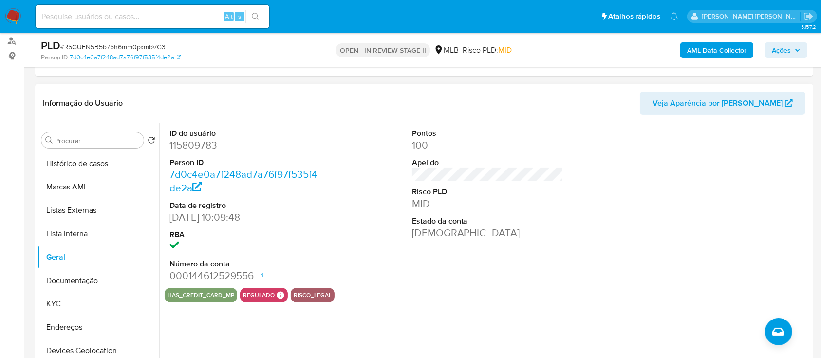
click at [202, 149] on dd "115809783" at bounding box center [245, 145] width 152 height 14
copy dd "115809783"
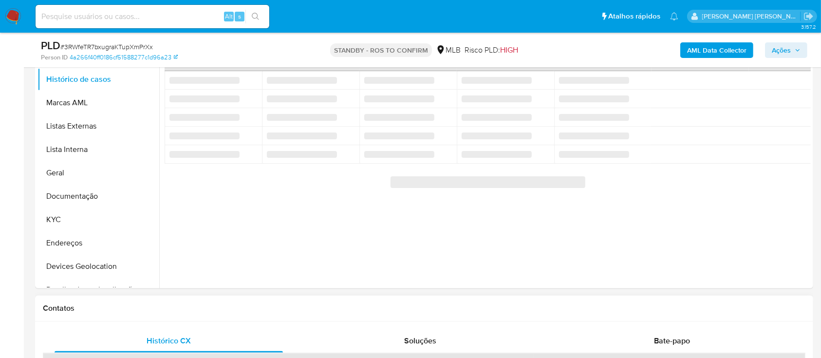
scroll to position [260, 0]
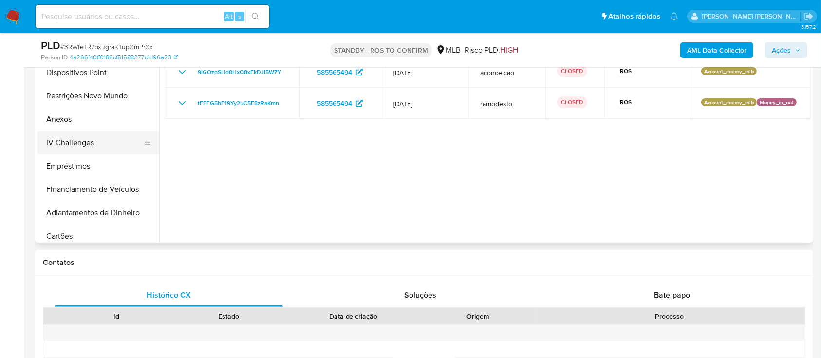
select select "10"
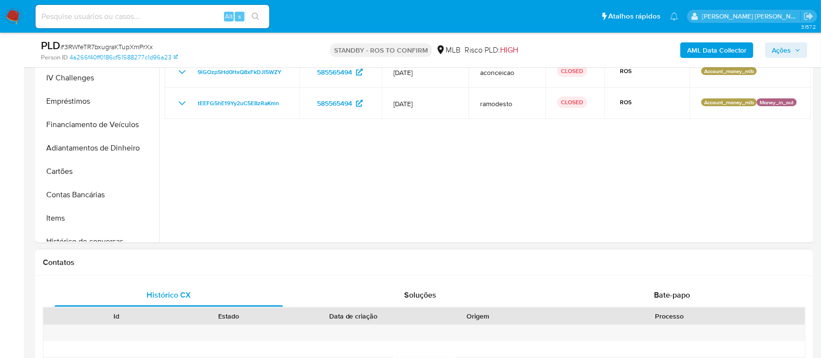
drag, startPoint x: 666, startPoint y: 297, endPoint x: 651, endPoint y: 281, distance: 21.4
click at [666, 297] on span "Bate-papo" at bounding box center [672, 294] width 36 height 11
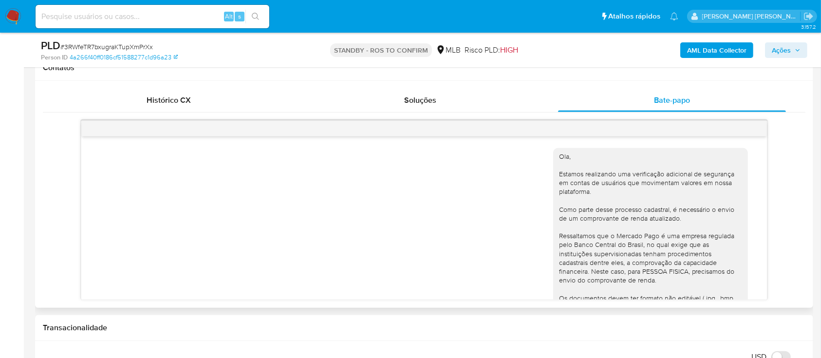
scroll to position [105, 0]
